Goal: Find specific page/section: Find specific page/section

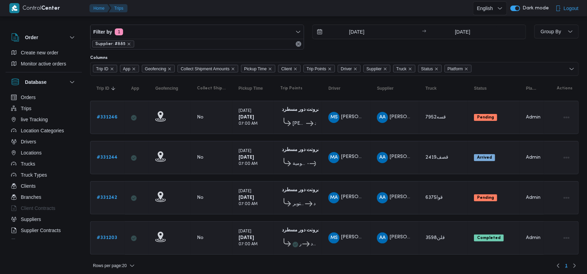
scroll to position [9, 0]
click at [128, 42] on icon "remove selected entity" at bounding box center [129, 44] width 4 height 4
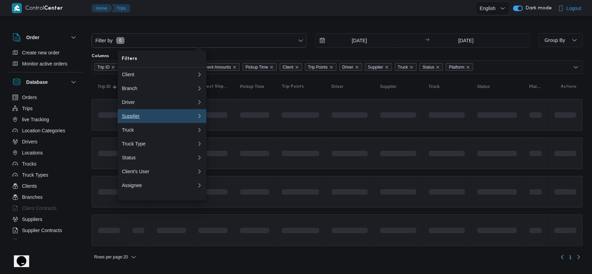
click at [166, 118] on div "Supplier" at bounding box center [158, 116] width 72 height 6
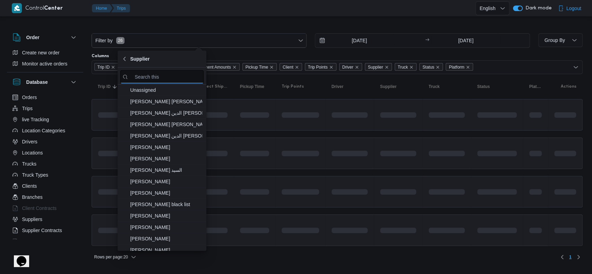
click at [169, 77] on input "search filters" at bounding box center [161, 77] width 83 height 14
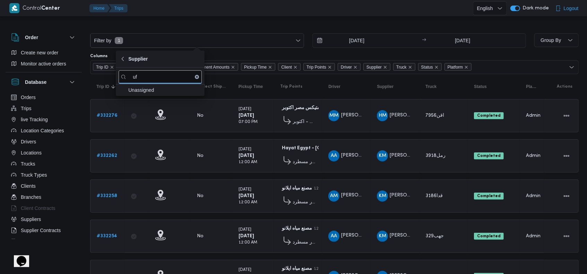
type input "u"
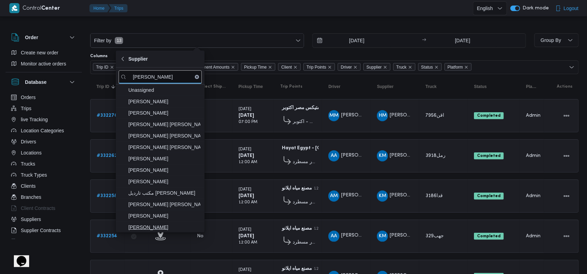
type input "عبدالقا"
click at [189, 224] on span "عبدالقادر عادل عبدالقادر الحسيني" at bounding box center [164, 227] width 72 height 8
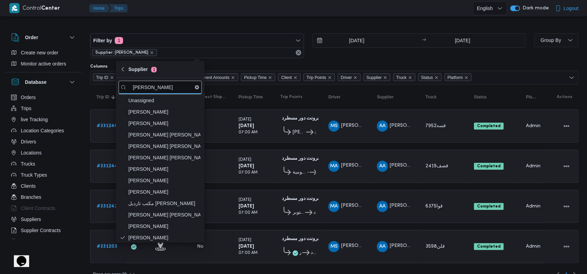
click at [328, 151] on td "Driver MA محمد عزت السيد بيومى جمعه" at bounding box center [346, 166] width 49 height 33
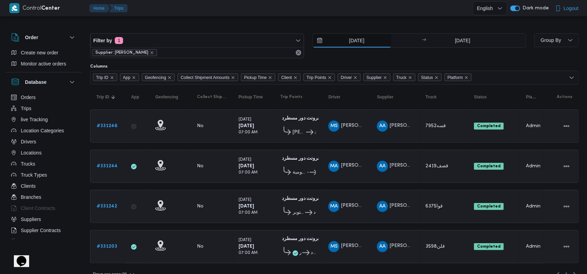
click at [361, 43] on input "19/8/2025" at bounding box center [352, 41] width 79 height 14
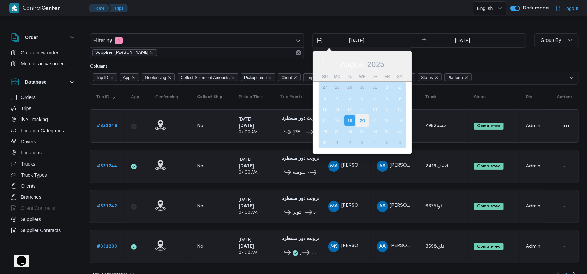
click at [366, 121] on div "20" at bounding box center [361, 120] width 13 height 13
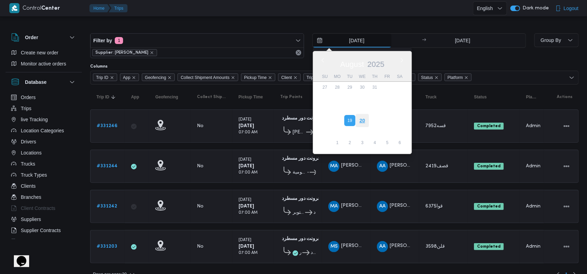
type input "20/8/2025"
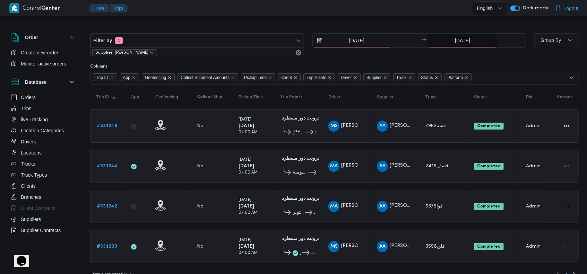
click at [457, 40] on input "19/8/2025" at bounding box center [462, 41] width 69 height 14
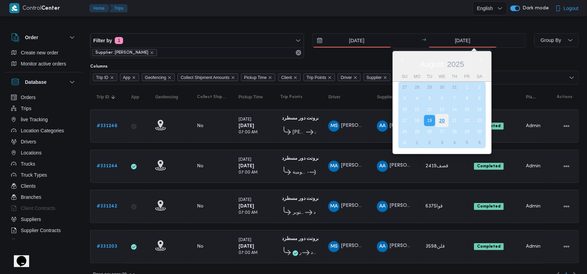
click at [444, 121] on div "20" at bounding box center [441, 120] width 13 height 13
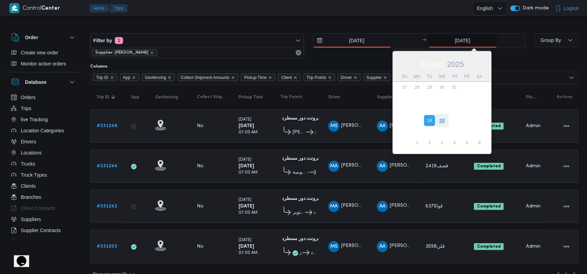
type input "20/8/2025"
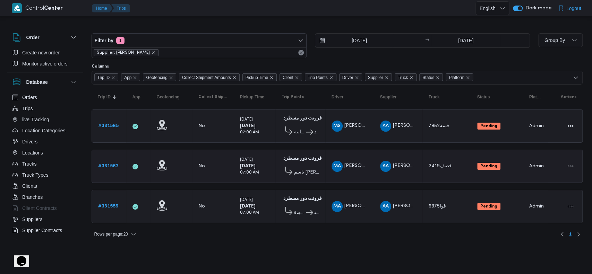
click at [411, 152] on td "Supplier AA عبدالقادر عادل عبدالقادر الحسيني" at bounding box center [398, 166] width 49 height 33
click at [155, 53] on span "Supplier: عبدالقادر عادل عبدالقادر الحسيني" at bounding box center [126, 53] width 59 height 6
click at [155, 53] on icon "remove selected entity" at bounding box center [153, 53] width 4 height 4
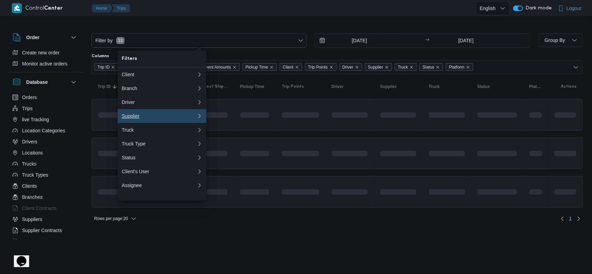
click at [136, 119] on div "Supplier" at bounding box center [158, 116] width 72 height 6
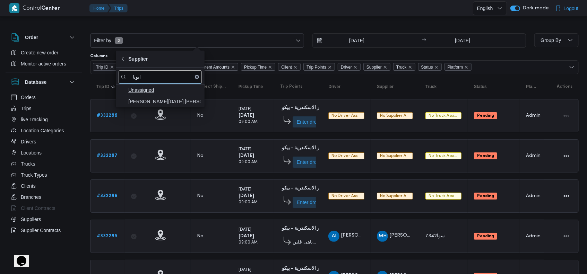
type input "ابوبا"
click at [154, 93] on span "Unassigned" at bounding box center [164, 90] width 72 height 8
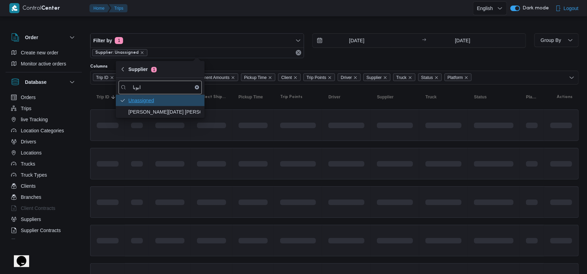
click at [155, 100] on span "Unassigned" at bounding box center [164, 100] width 72 height 8
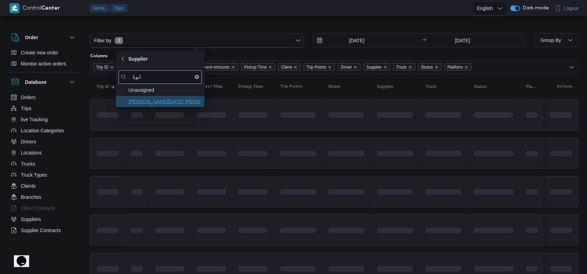
click at [158, 104] on span "ابراهيم رمضان ابراهيم عثمان ابوباشا" at bounding box center [164, 101] width 72 height 8
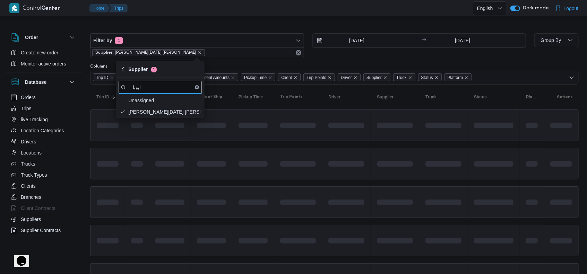
click at [307, 205] on span at bounding box center [298, 202] width 36 height 22
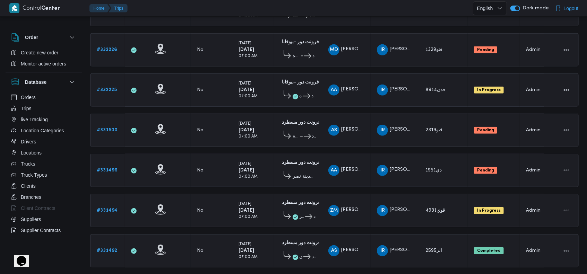
scroll to position [480, 0]
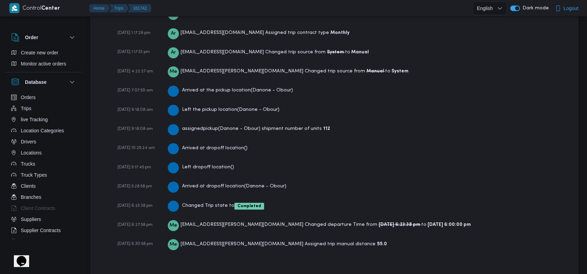
scroll to position [1040, 0]
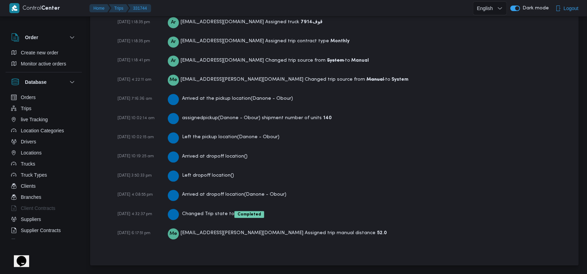
scroll to position [1021, 0]
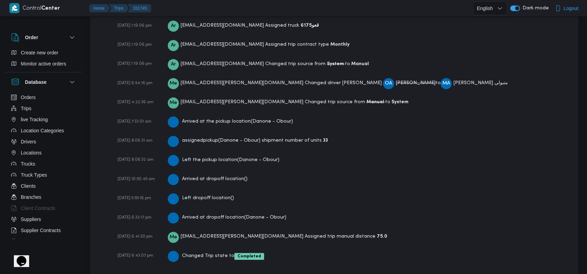
scroll to position [1040, 0]
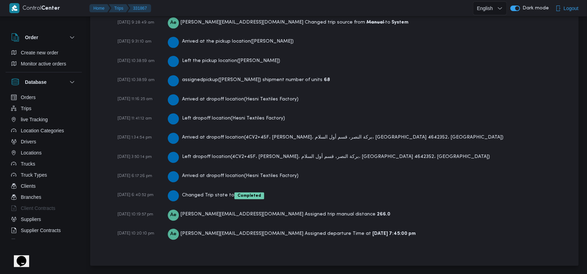
scroll to position [1116, 0]
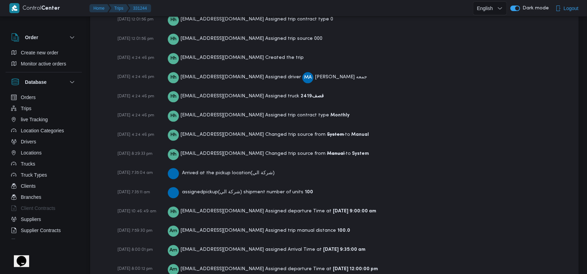
scroll to position [1150, 0]
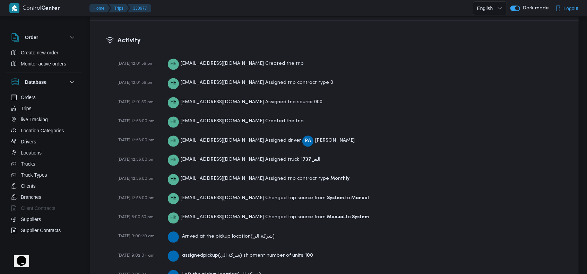
scroll to position [887, 0]
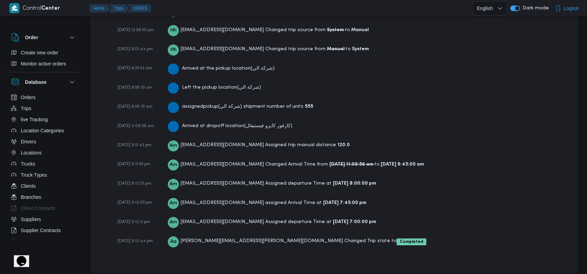
scroll to position [1124, 0]
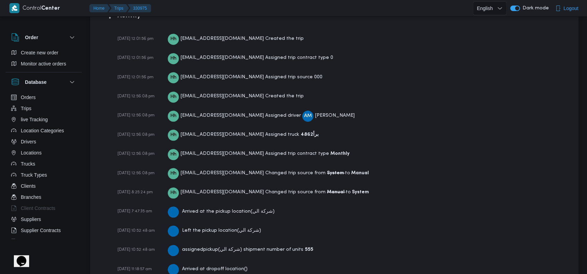
scroll to position [1105, 0]
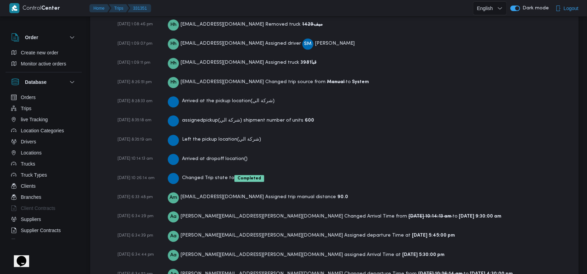
scroll to position [1201, 0]
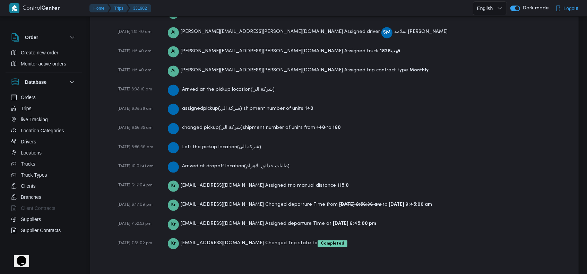
scroll to position [1001, 0]
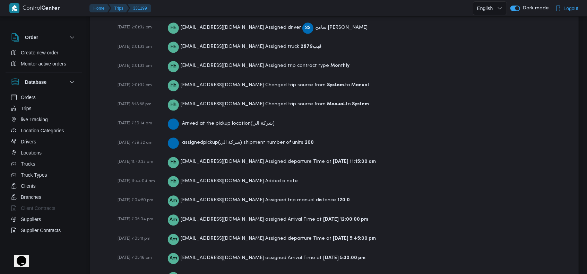
scroll to position [1109, 0]
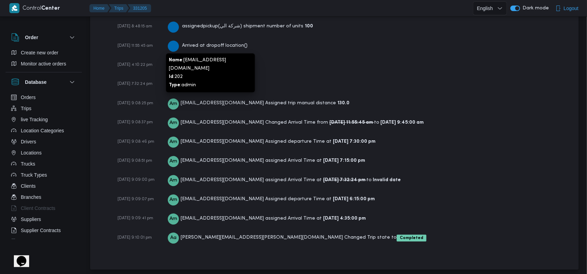
scroll to position [1175, 0]
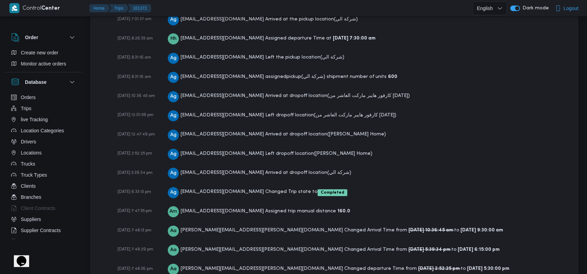
scroll to position [1241, 0]
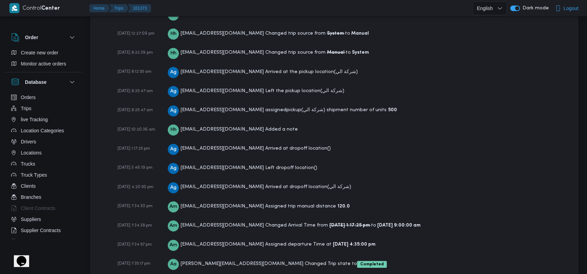
scroll to position [1144, 0]
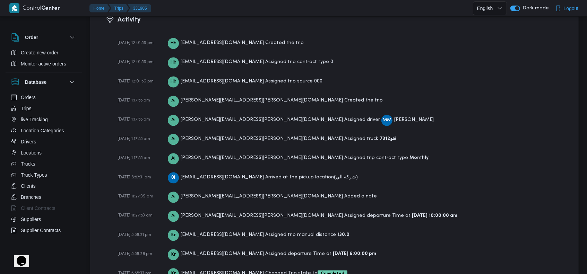
scroll to position [1007, 0]
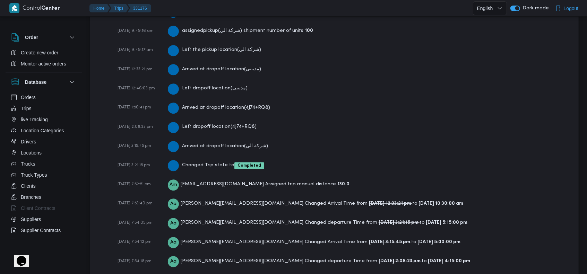
scroll to position [1241, 0]
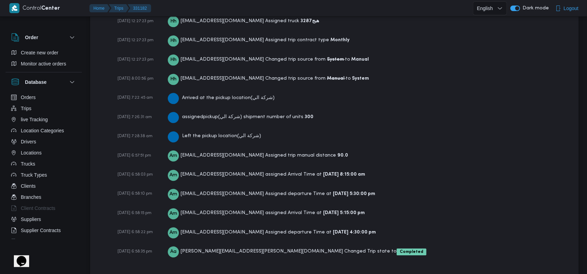
scroll to position [1105, 0]
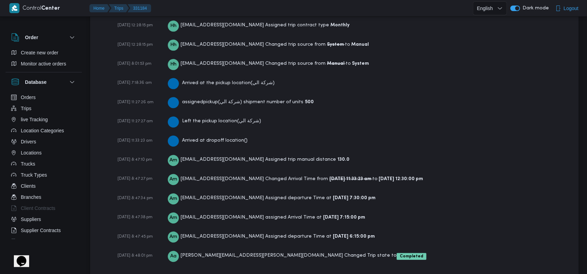
scroll to position [1124, 0]
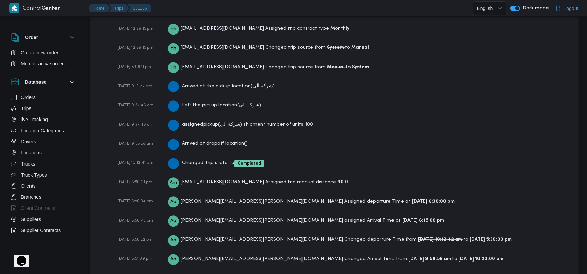
scroll to position [1144, 0]
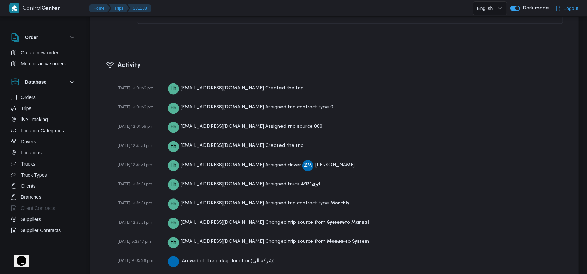
scroll to position [971, 0]
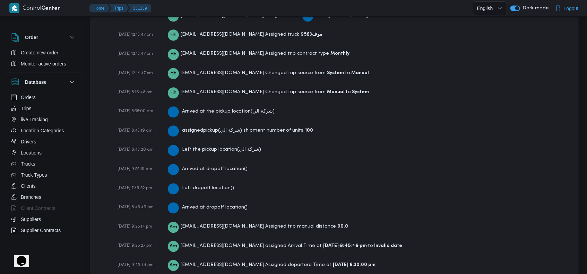
scroll to position [1155, 0]
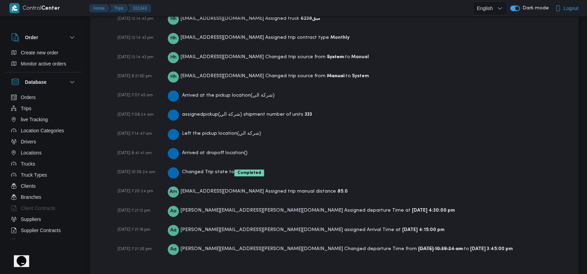
scroll to position [1105, 0]
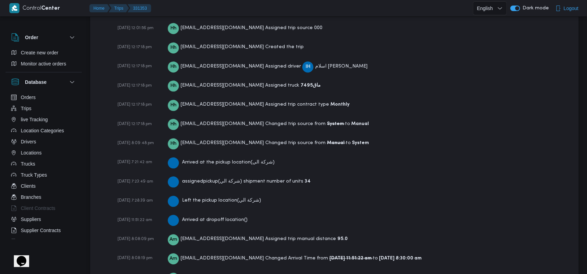
scroll to position [1109, 0]
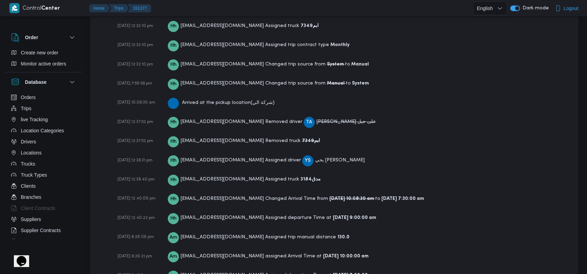
scroll to position [1183, 0]
